Goal: Task Accomplishment & Management: Use online tool/utility

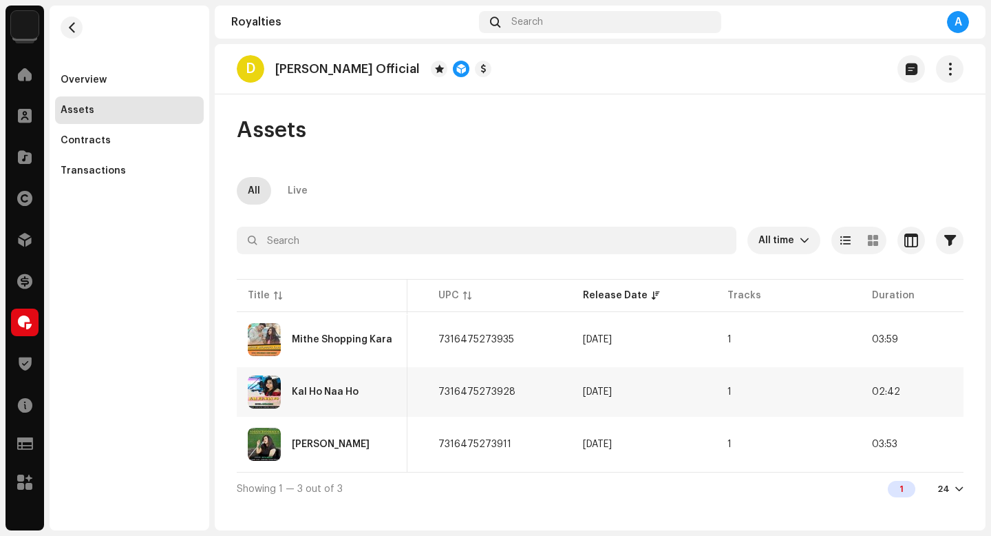
scroll to position [0, 456]
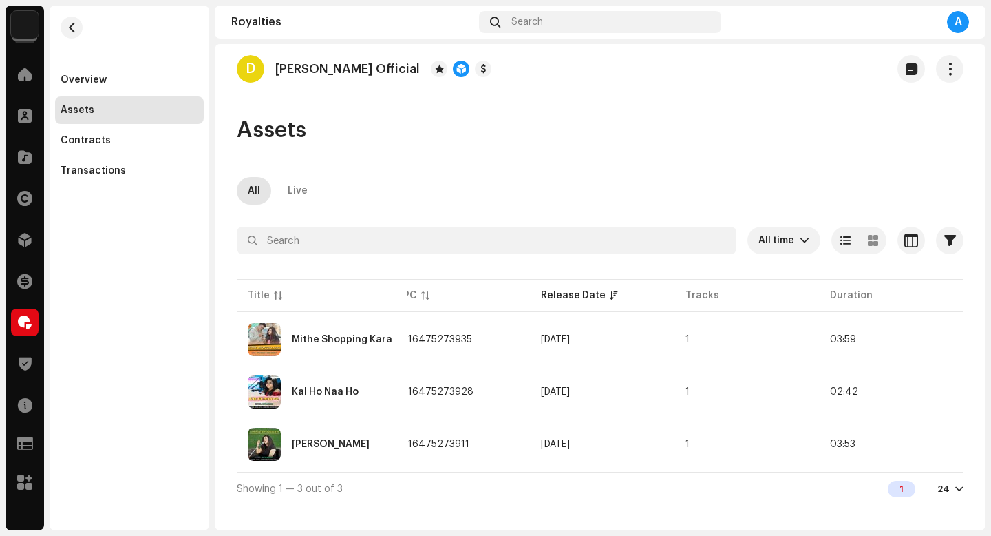
click at [352, 67] on p "[PERSON_NAME] Official" at bounding box center [347, 69] width 145 height 14
drag, startPoint x: 397, startPoint y: 70, endPoint x: 301, endPoint y: 49, distance: 98.7
click at [301, 49] on div "D [PERSON_NAME] Official" at bounding box center [600, 69] width 771 height 50
click at [351, 31] on div "Royalties Search A" at bounding box center [600, 22] width 771 height 33
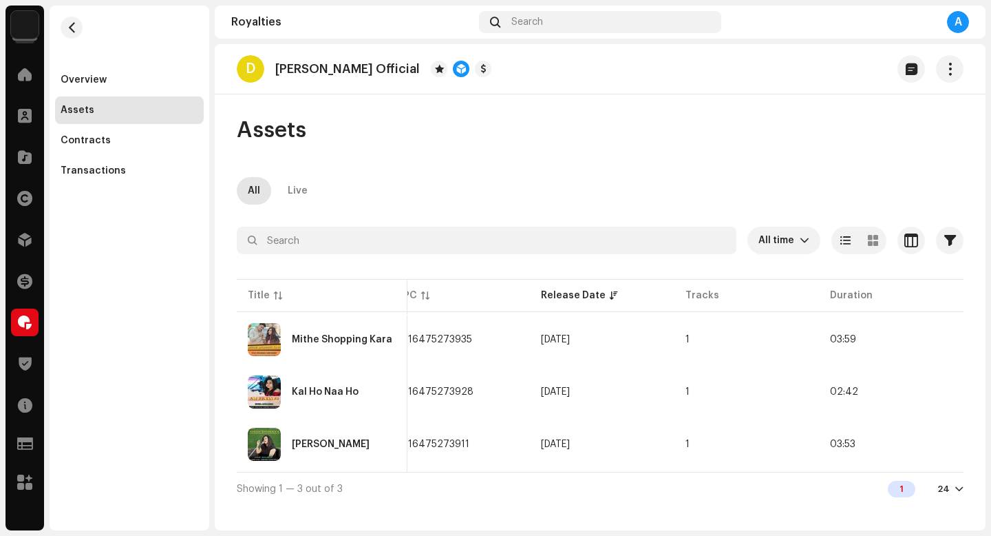
click at [350, 70] on p "[PERSON_NAME] Official" at bounding box center [347, 69] width 145 height 14
click at [362, 62] on p "[PERSON_NAME] Official" at bounding box center [347, 69] width 145 height 14
click at [366, 67] on p "[PERSON_NAME] Official" at bounding box center [347, 69] width 145 height 14
click at [351, 67] on p "[PERSON_NAME] Official" at bounding box center [347, 69] width 145 height 14
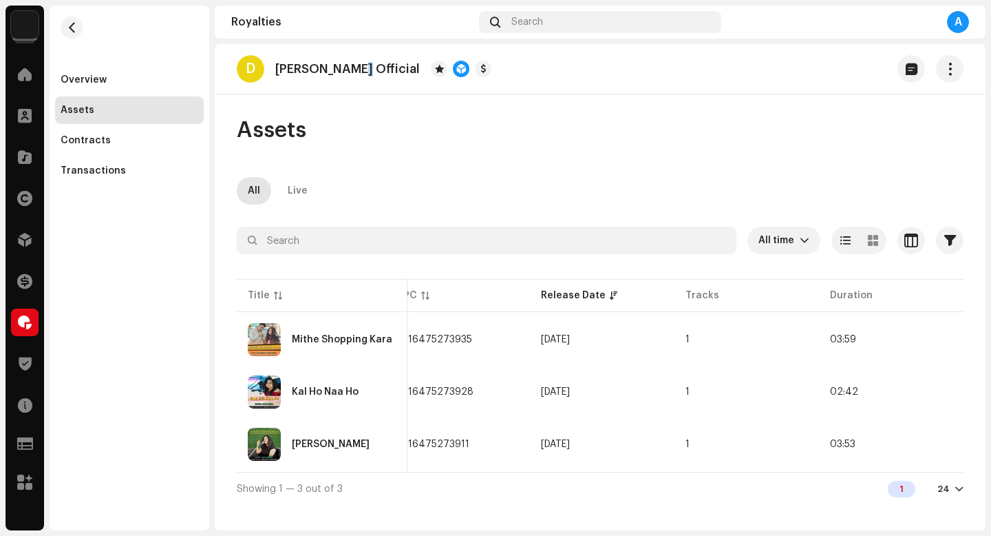
click at [351, 67] on p "[PERSON_NAME] Official" at bounding box center [347, 69] width 145 height 14
drag, startPoint x: 397, startPoint y: 73, endPoint x: 355, endPoint y: 68, distance: 42.3
click at [355, 68] on p "[PERSON_NAME] Official" at bounding box center [347, 69] width 145 height 14
click at [352, 68] on p "[PERSON_NAME] Official" at bounding box center [347, 69] width 145 height 14
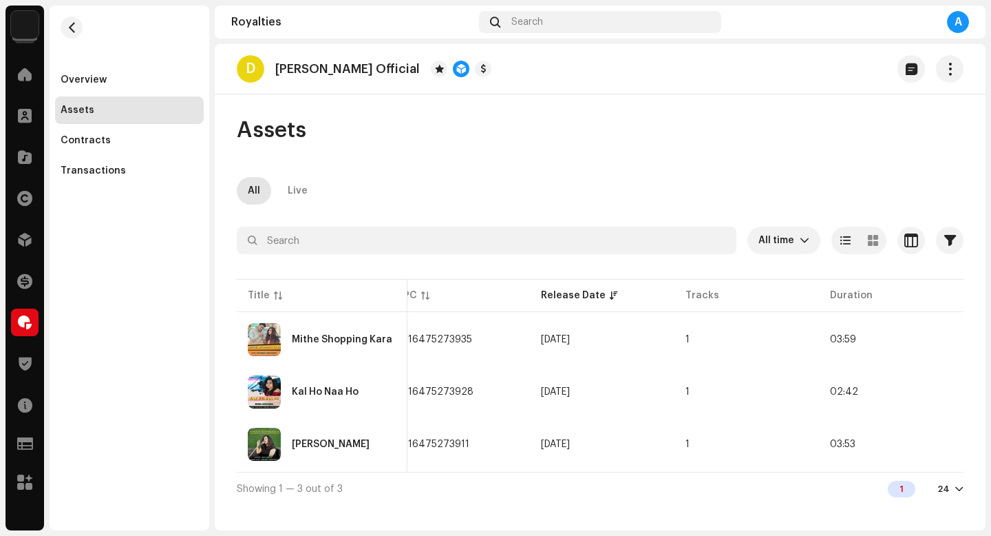
click at [336, 69] on p "[PERSON_NAME] Official" at bounding box center [347, 69] width 145 height 14
click at [386, 76] on div "D [PERSON_NAME] Official" at bounding box center [364, 69] width 255 height 28
drag, startPoint x: 397, startPoint y: 71, endPoint x: 364, endPoint y: 63, distance: 33.9
click at [363, 63] on p "[PERSON_NAME] Official" at bounding box center [347, 69] width 145 height 14
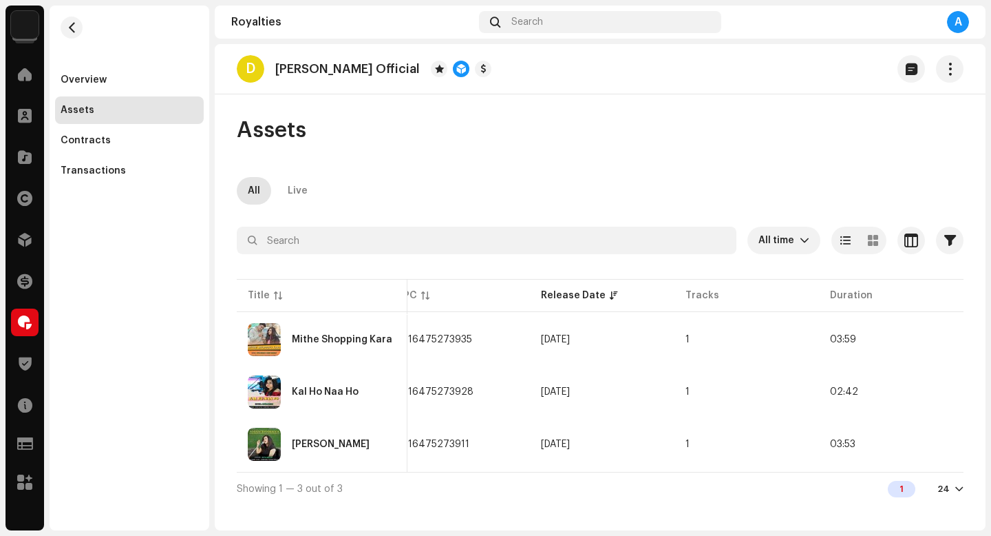
click at [364, 64] on p "[PERSON_NAME] Official" at bounding box center [347, 69] width 145 height 14
drag, startPoint x: 397, startPoint y: 71, endPoint x: 311, endPoint y: 70, distance: 86.1
click at [311, 70] on p "[PERSON_NAME] Official" at bounding box center [347, 69] width 145 height 14
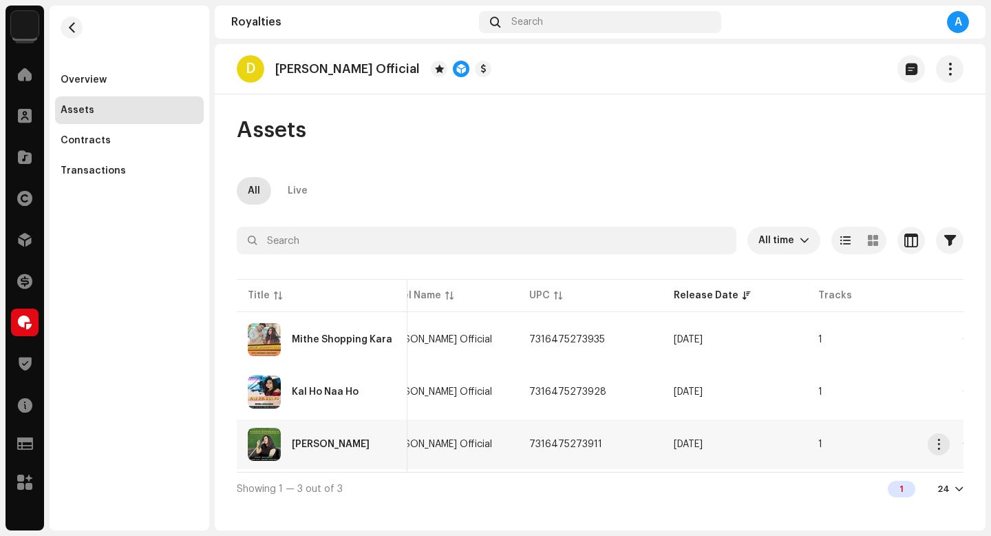
scroll to position [0, 319]
click at [74, 25] on span "button" at bounding box center [72, 27] width 10 height 11
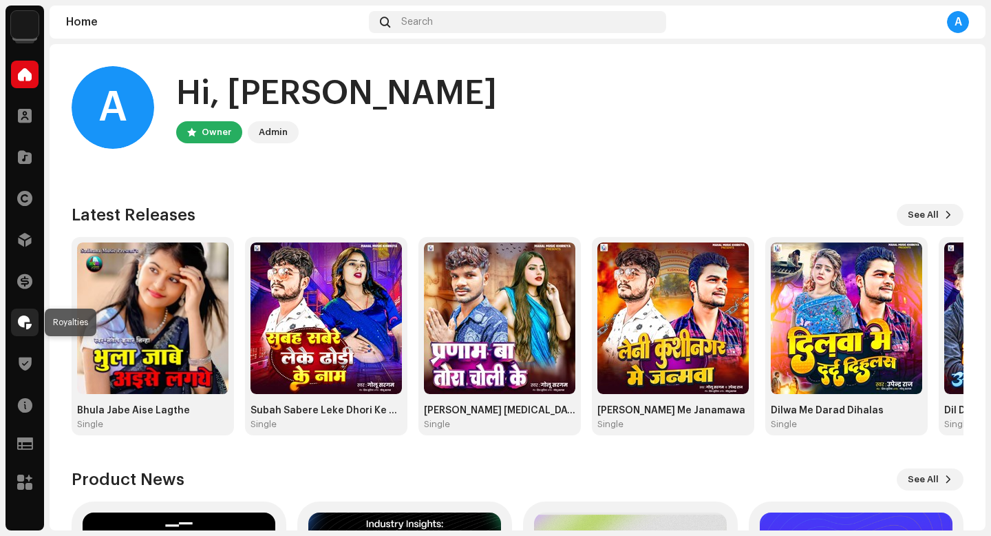
click at [30, 328] on span at bounding box center [25, 322] width 14 height 11
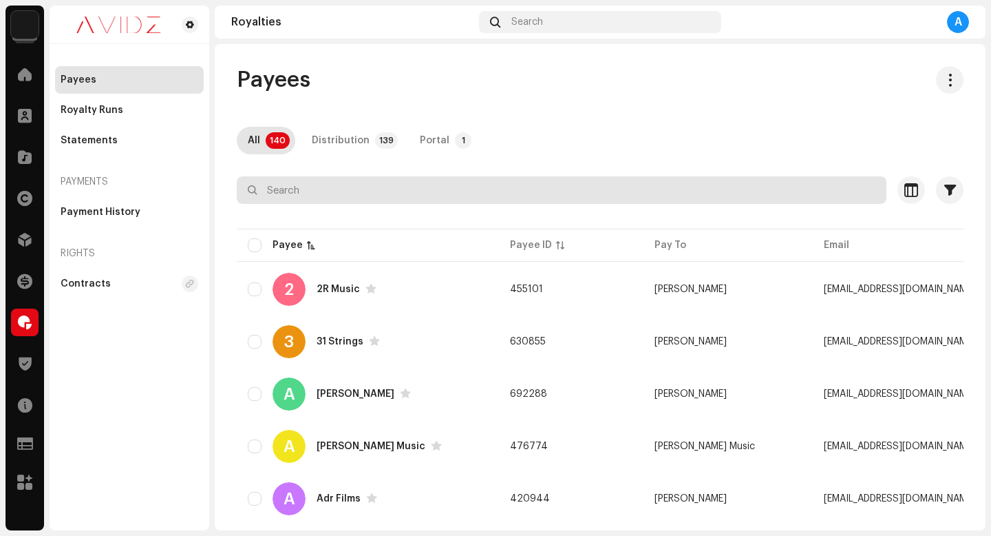
click at [529, 196] on input "text" at bounding box center [562, 190] width 650 height 28
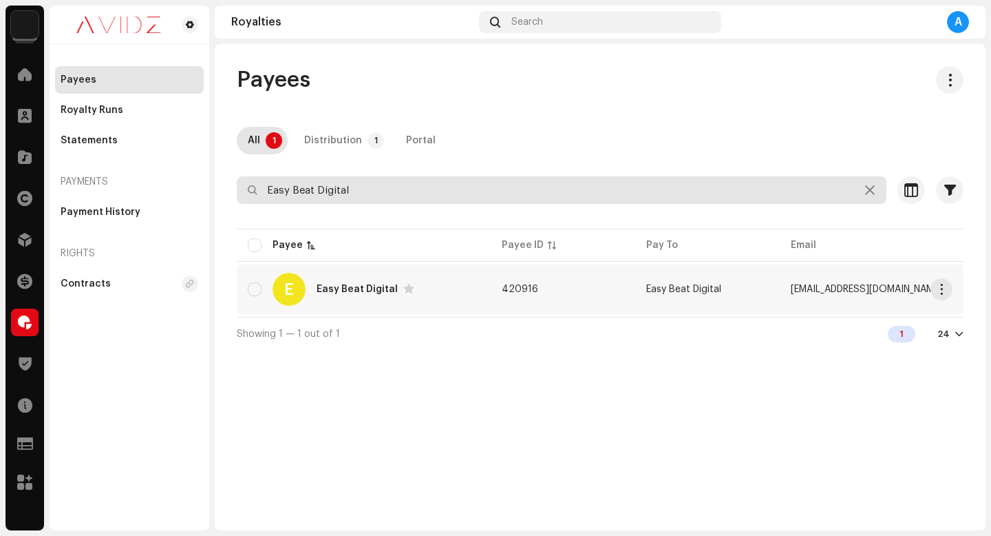
type input "Easy Beat Digital"
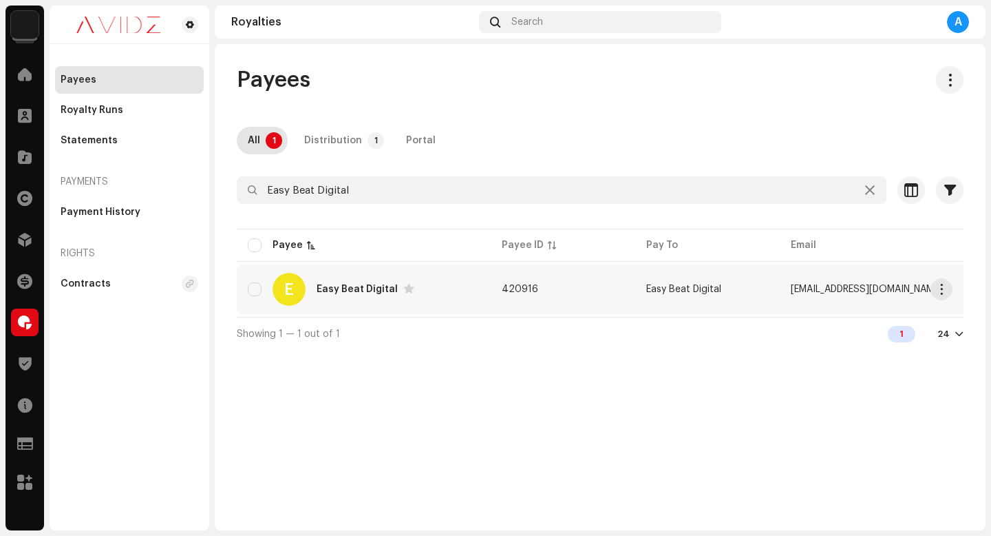
click at [566, 290] on td "420916" at bounding box center [563, 289] width 145 height 50
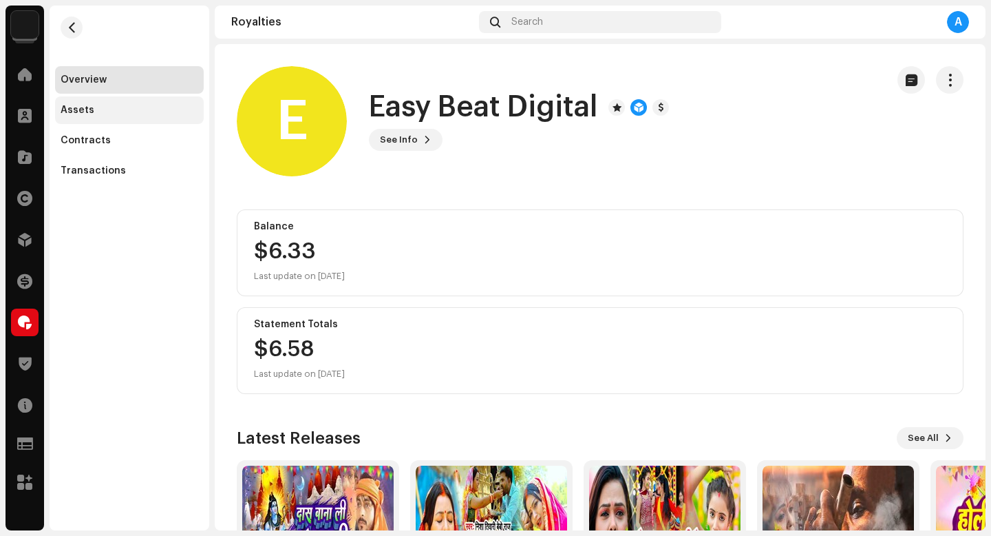
click at [153, 109] on div "Assets" at bounding box center [130, 110] width 138 height 11
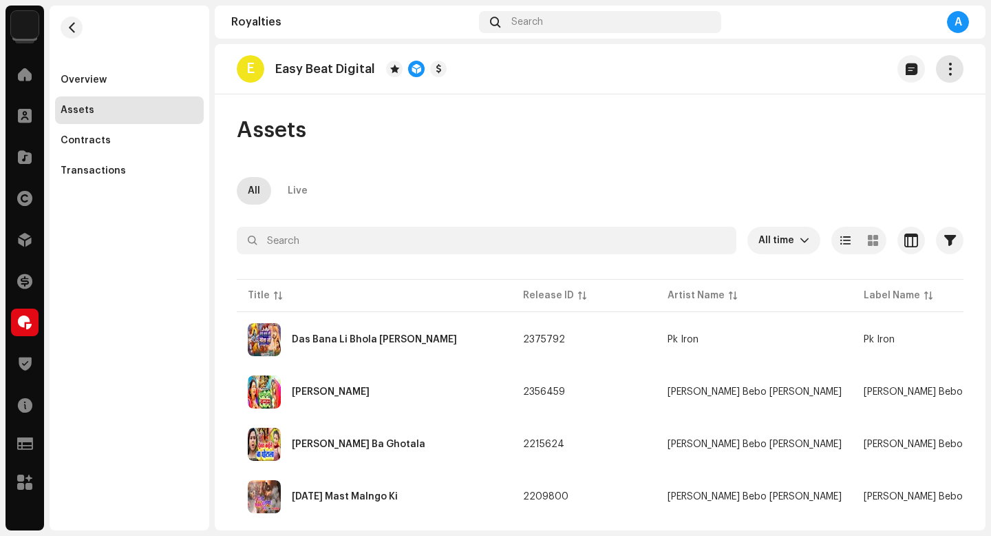
click at [944, 63] on span "button" at bounding box center [950, 68] width 13 height 11
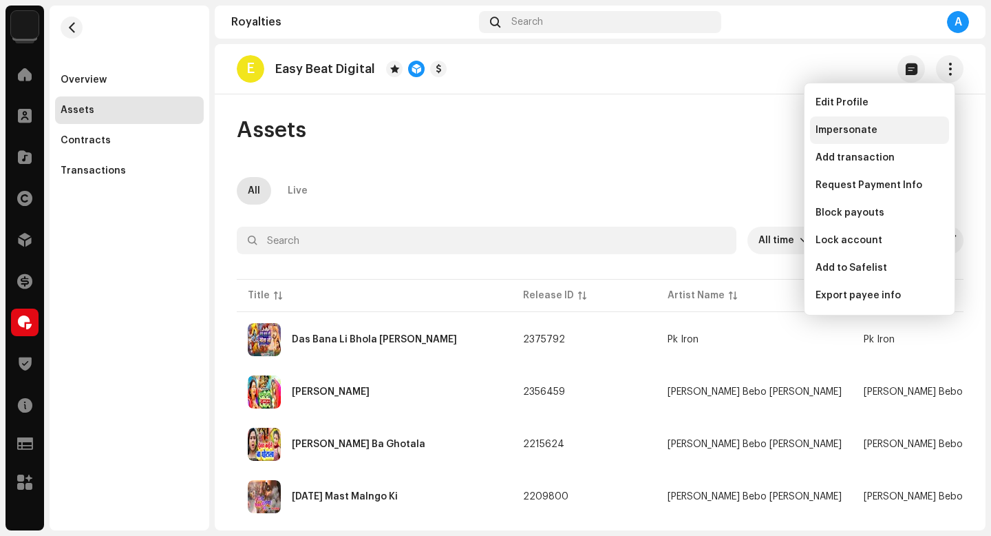
click at [870, 132] on span "Impersonate" at bounding box center [847, 130] width 62 height 11
